Goal: Navigation & Orientation: Find specific page/section

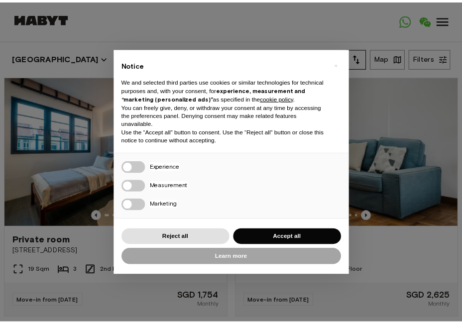
scroll to position [38, 0]
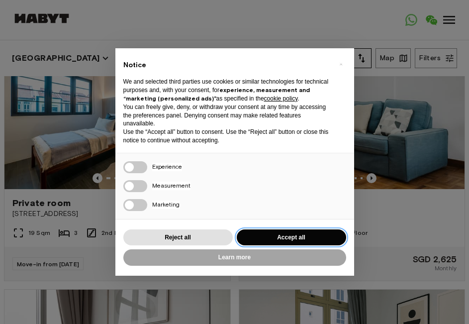
click at [288, 239] on button "Accept all" at bounding box center [291, 237] width 109 height 16
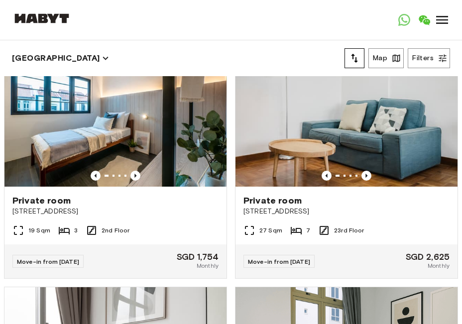
scroll to position [0, 0]
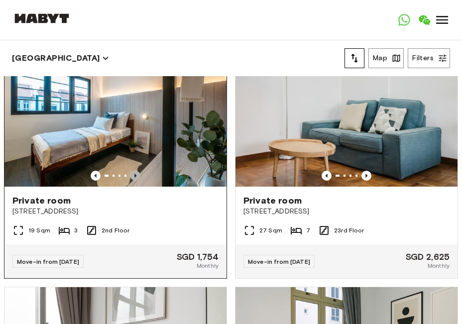
click at [130, 174] on icon "Previous image" at bounding box center [135, 176] width 10 height 10
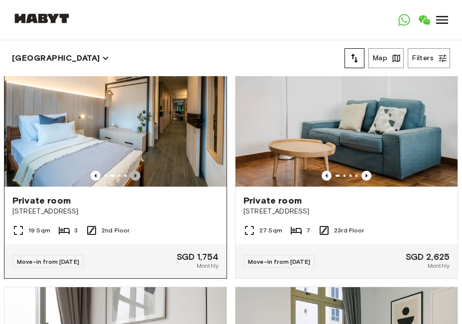
click at [130, 174] on icon "Previous image" at bounding box center [135, 176] width 10 height 10
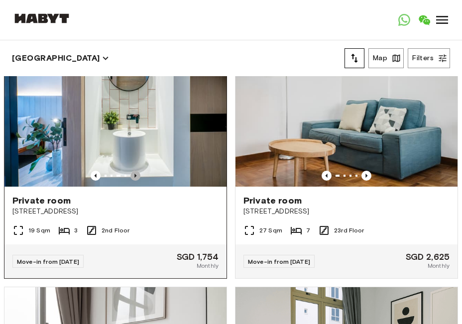
click at [130, 174] on icon "Previous image" at bounding box center [135, 176] width 10 height 10
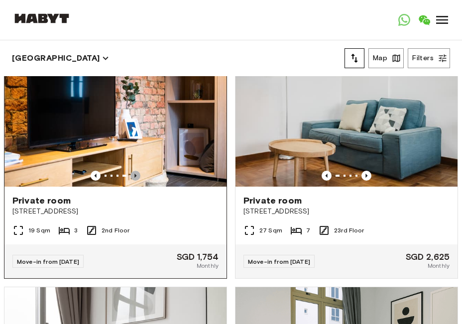
click at [130, 174] on icon "Previous image" at bounding box center [135, 176] width 10 height 10
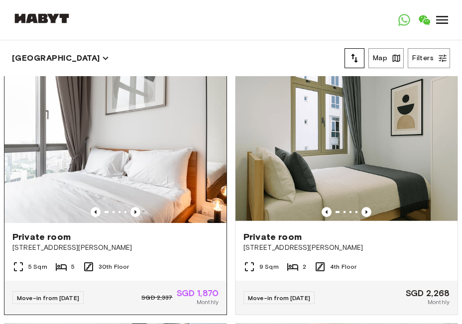
scroll to position [250, 0]
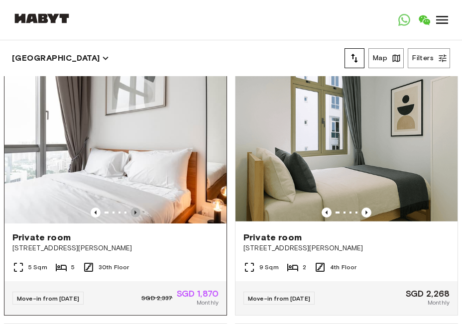
click at [130, 209] on icon "Previous image" at bounding box center [135, 212] width 10 height 10
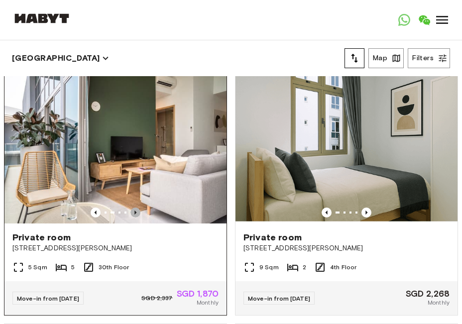
click at [130, 209] on icon "Previous image" at bounding box center [135, 212] width 10 height 10
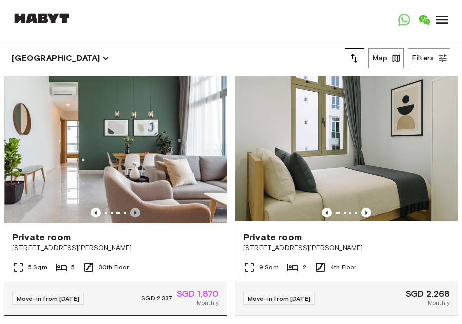
click at [130, 209] on icon "Previous image" at bounding box center [135, 212] width 10 height 10
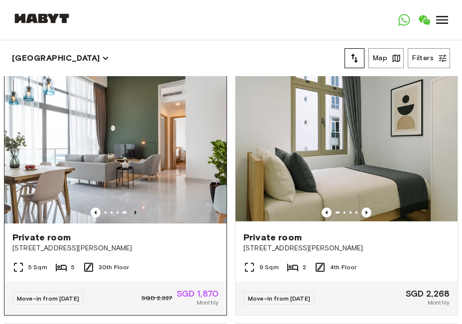
click at [130, 209] on icon "Previous image" at bounding box center [135, 212] width 10 height 10
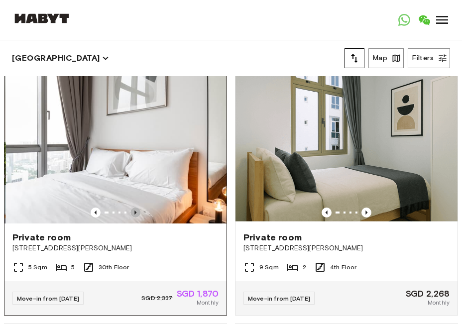
click at [130, 209] on icon "Previous image" at bounding box center [135, 212] width 10 height 10
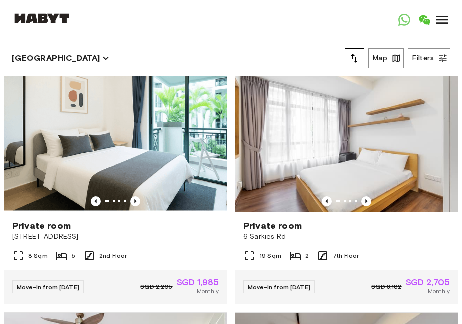
scroll to position [510, 0]
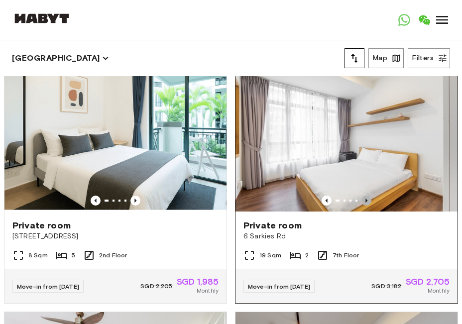
click at [361, 199] on icon "Previous image" at bounding box center [366, 201] width 10 height 10
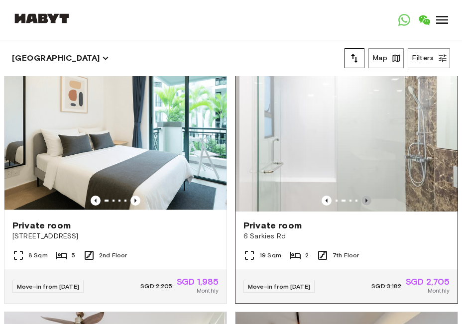
click at [361, 199] on icon "Previous image" at bounding box center [366, 201] width 10 height 10
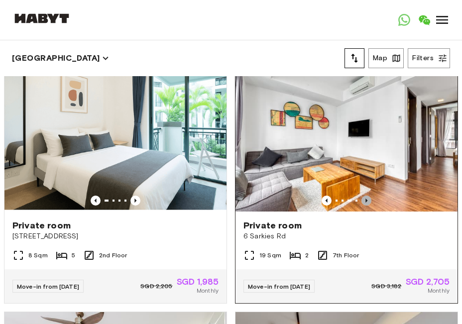
click at [361, 199] on icon "Previous image" at bounding box center [366, 201] width 10 height 10
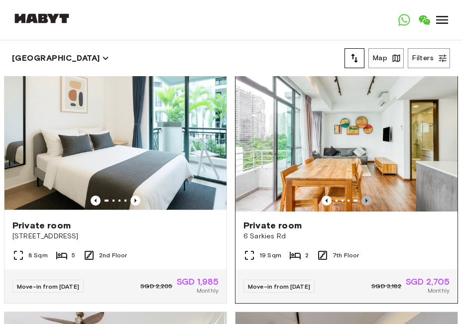
click at [361, 199] on icon "Previous image" at bounding box center [366, 201] width 10 height 10
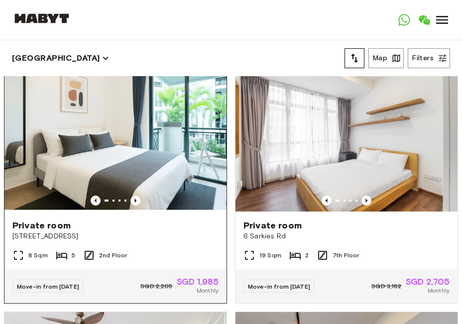
click at [137, 196] on div at bounding box center [115, 201] width 222 height 10
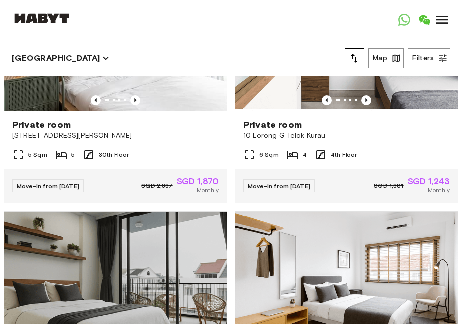
scroll to position [1534, 0]
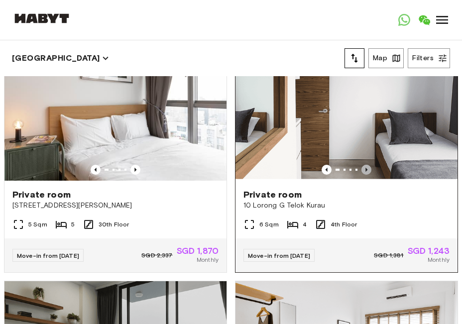
click at [361, 175] on icon "Previous image" at bounding box center [366, 170] width 10 height 10
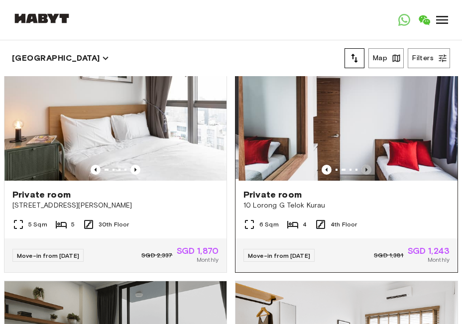
click at [361, 175] on icon "Previous image" at bounding box center [366, 170] width 10 height 10
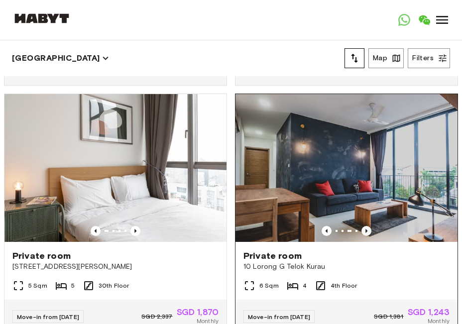
scroll to position [1473, 0]
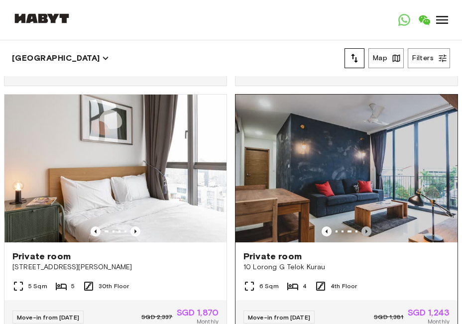
click at [361, 236] on icon "Previous image" at bounding box center [366, 231] width 10 height 10
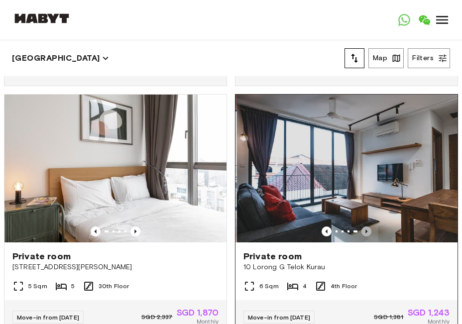
click at [361, 236] on icon "Previous image" at bounding box center [366, 231] width 10 height 10
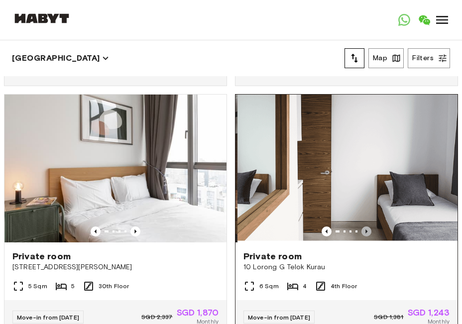
click at [361, 236] on icon "Previous image" at bounding box center [366, 231] width 10 height 10
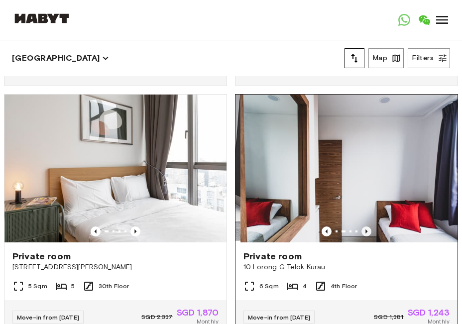
click at [361, 236] on icon "Previous image" at bounding box center [366, 231] width 10 height 10
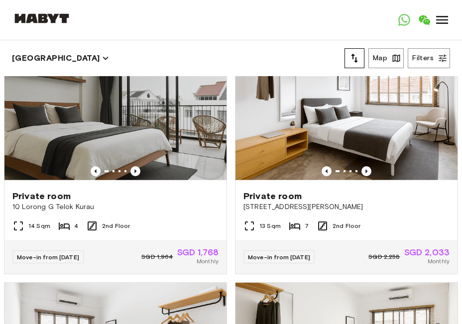
scroll to position [1781, 0]
